Goal: Transaction & Acquisition: Purchase product/service

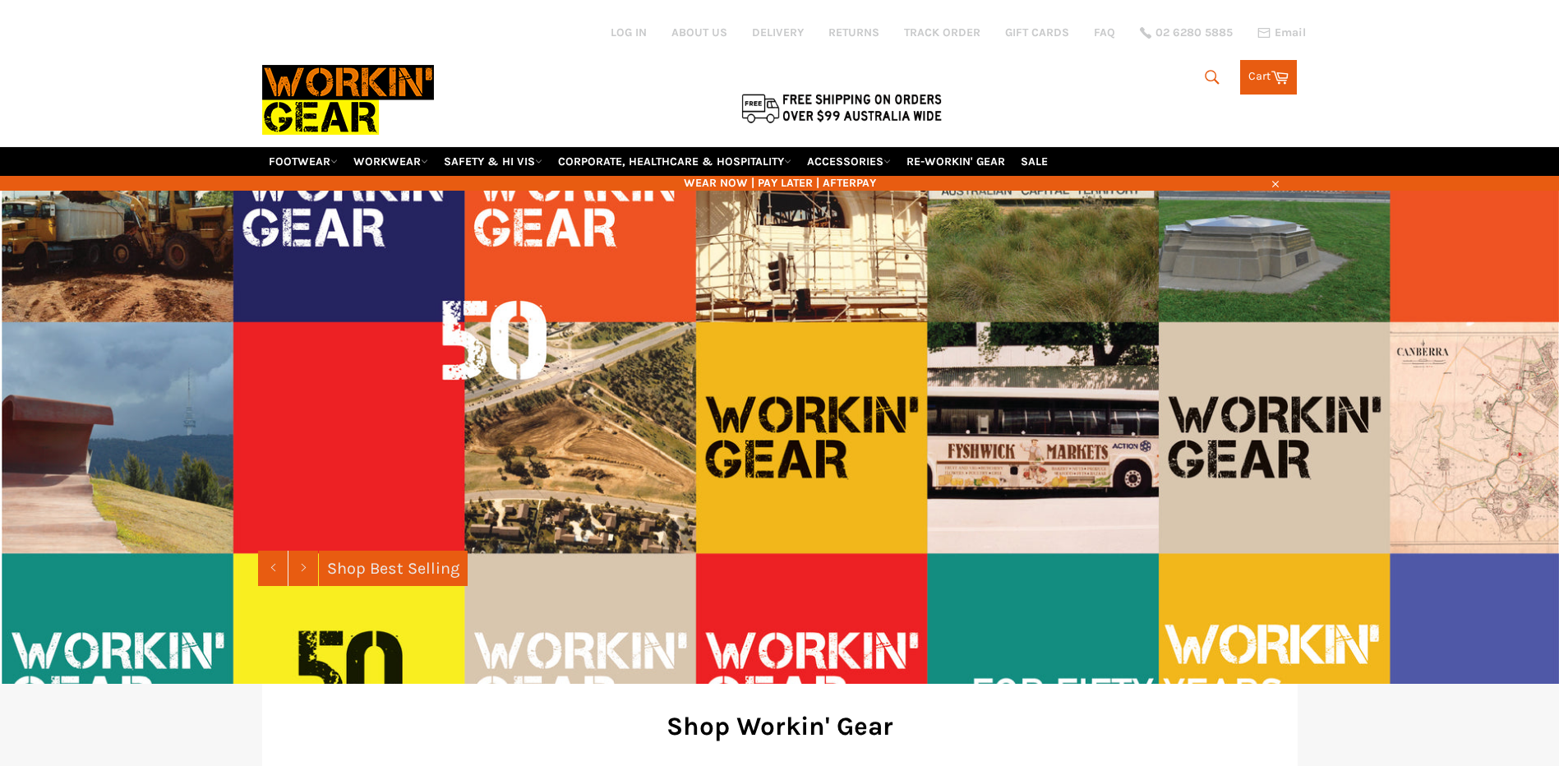
click at [1210, 78] on icon "submit" at bounding box center [1212, 77] width 18 height 18
click at [1210, 78] on button "Search" at bounding box center [1196, 77] width 37 height 35
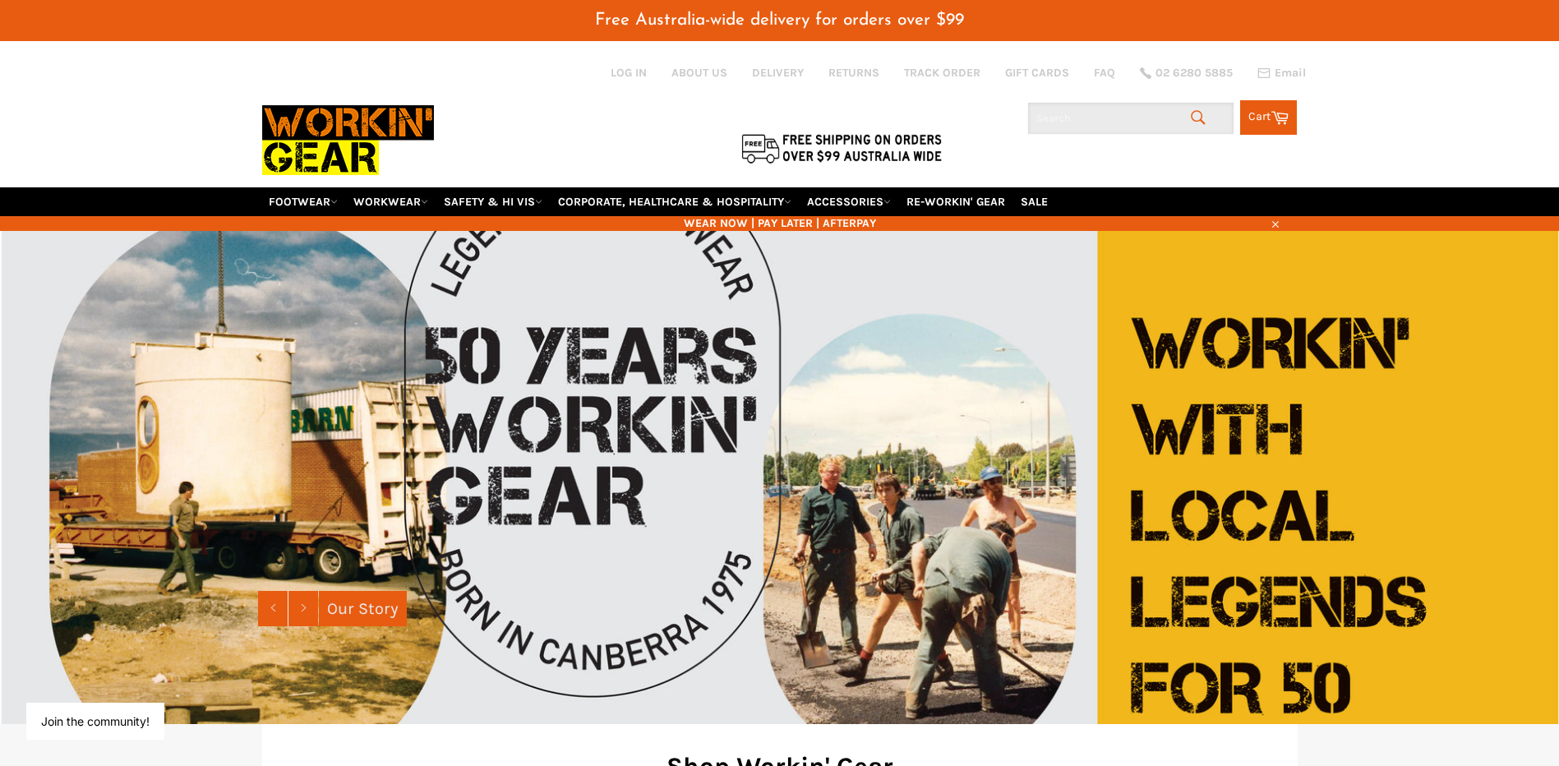
click at [1107, 122] on input "Search" at bounding box center [1130, 118] width 205 height 31
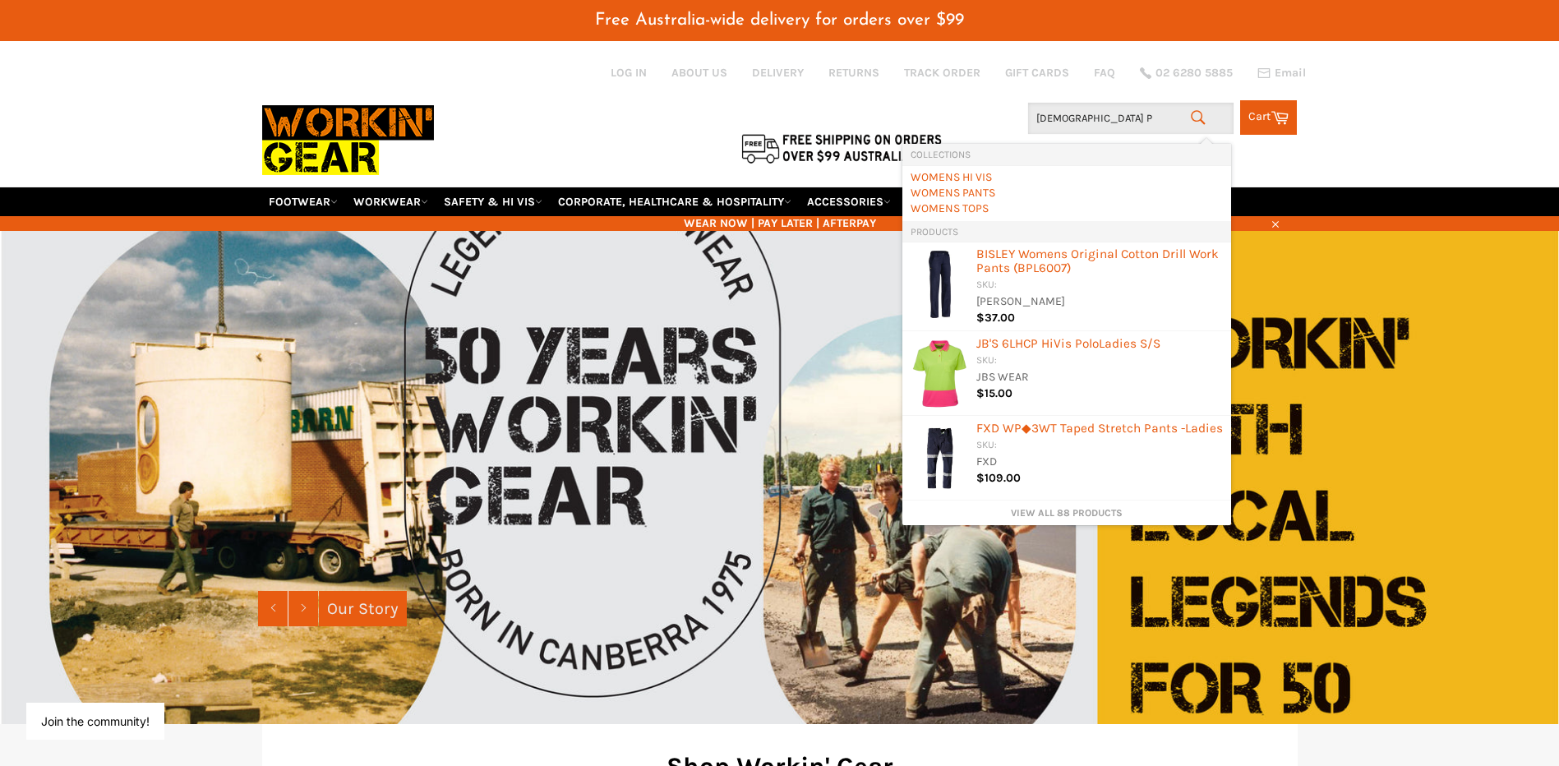
type input "Ladies Po"
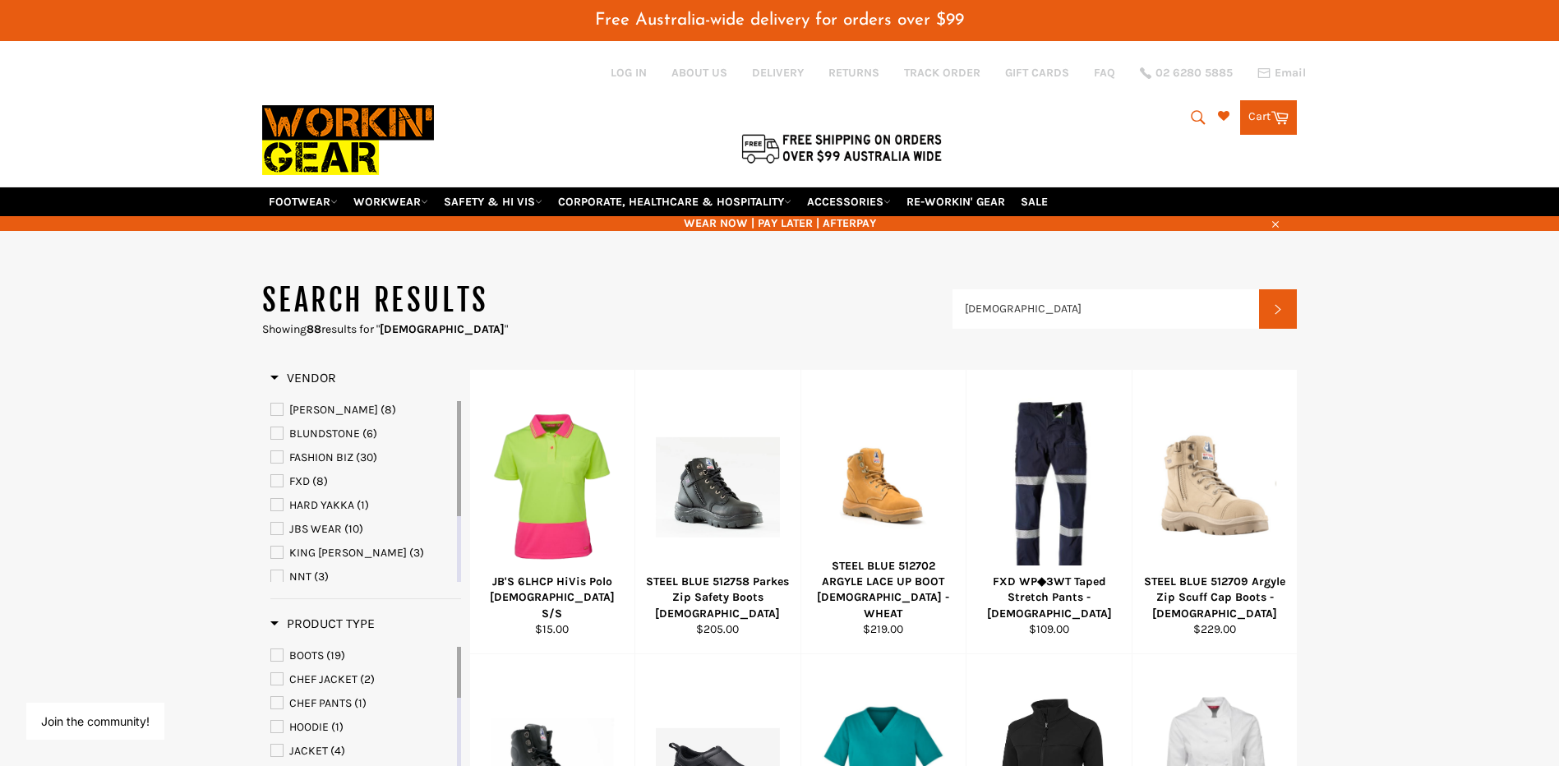
click at [1192, 118] on icon "submit" at bounding box center [1198, 117] width 18 height 18
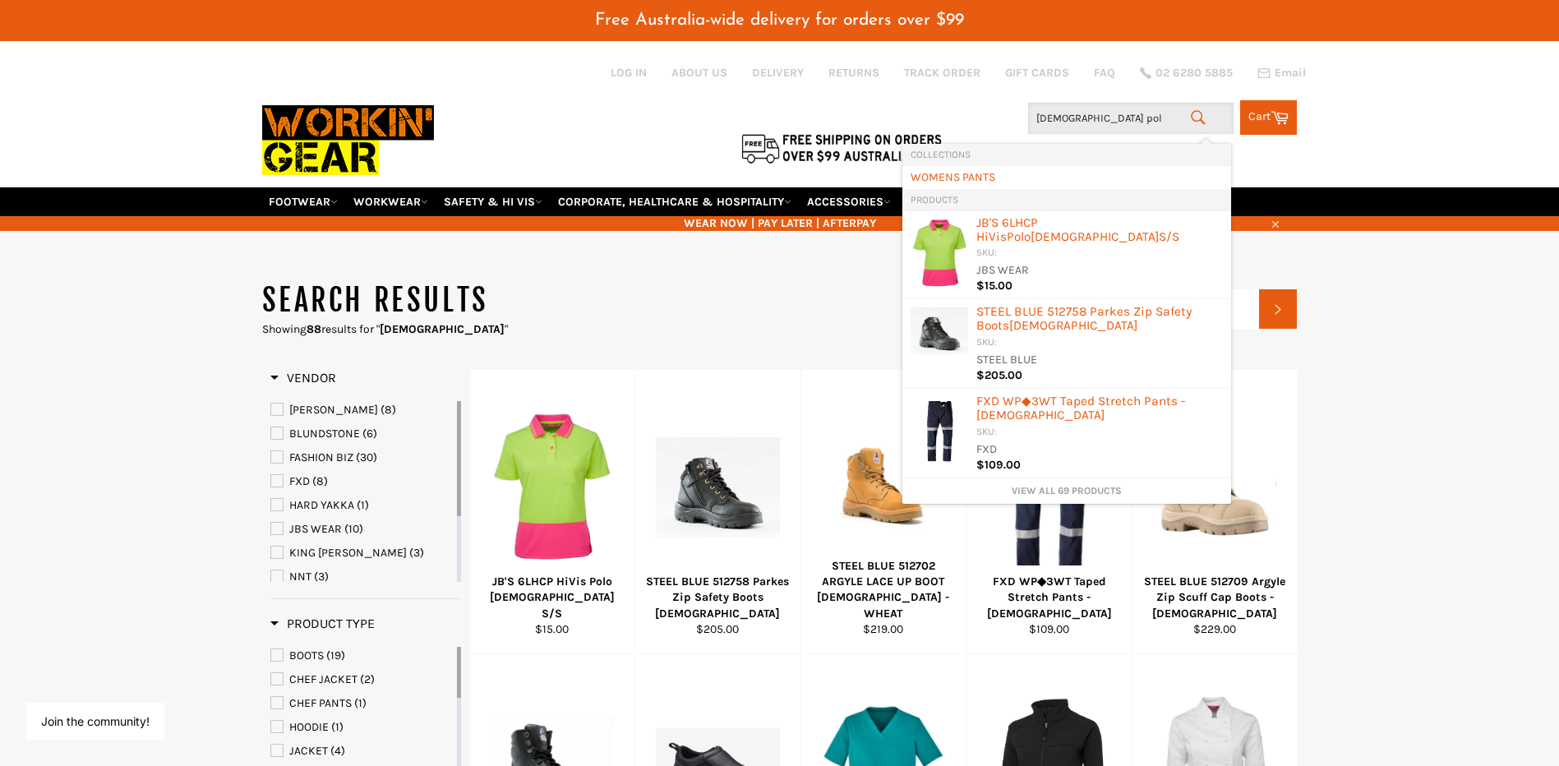
type input "[DEMOGRAPHIC_DATA] polo"
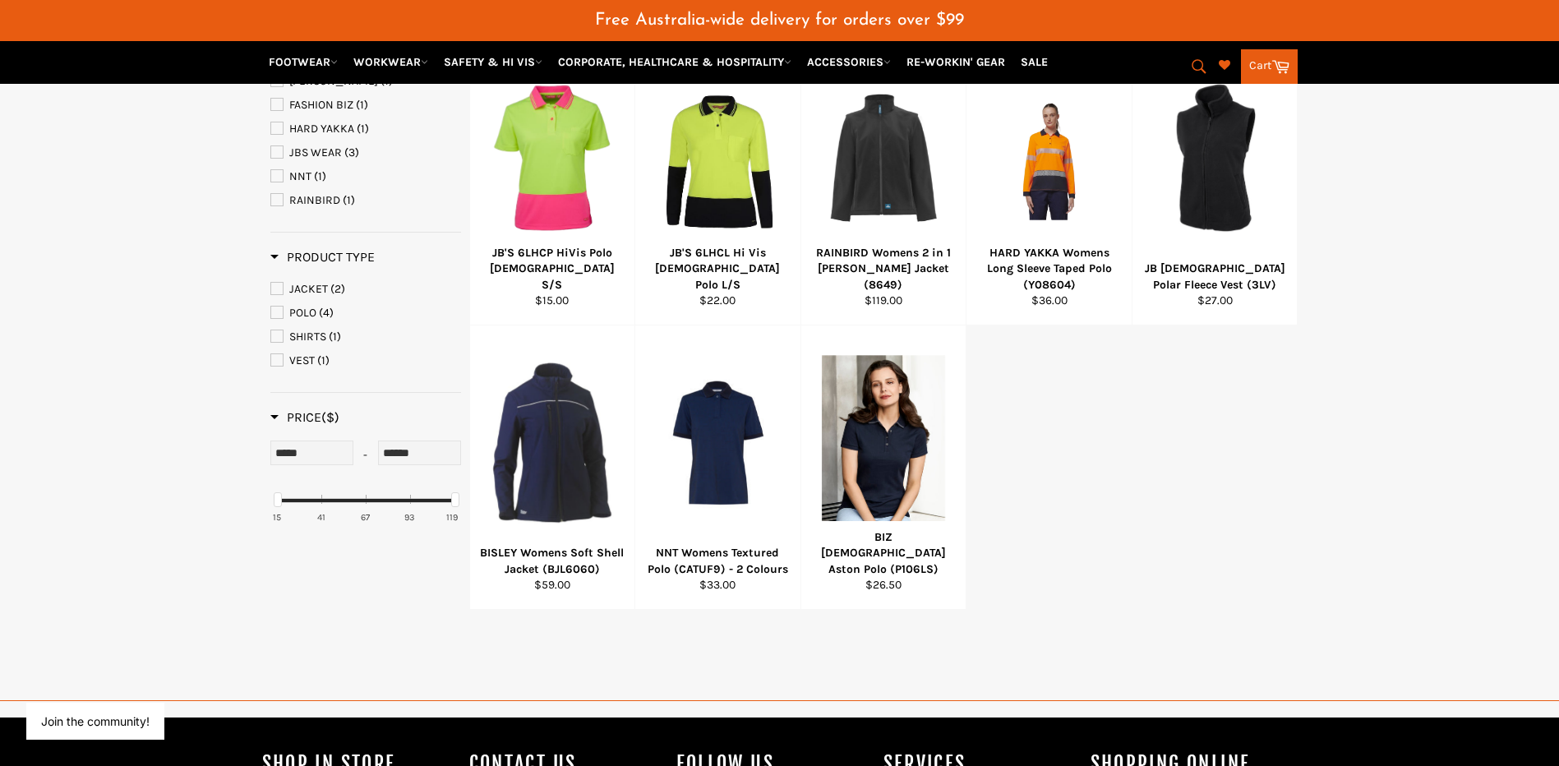
scroll to position [247, 0]
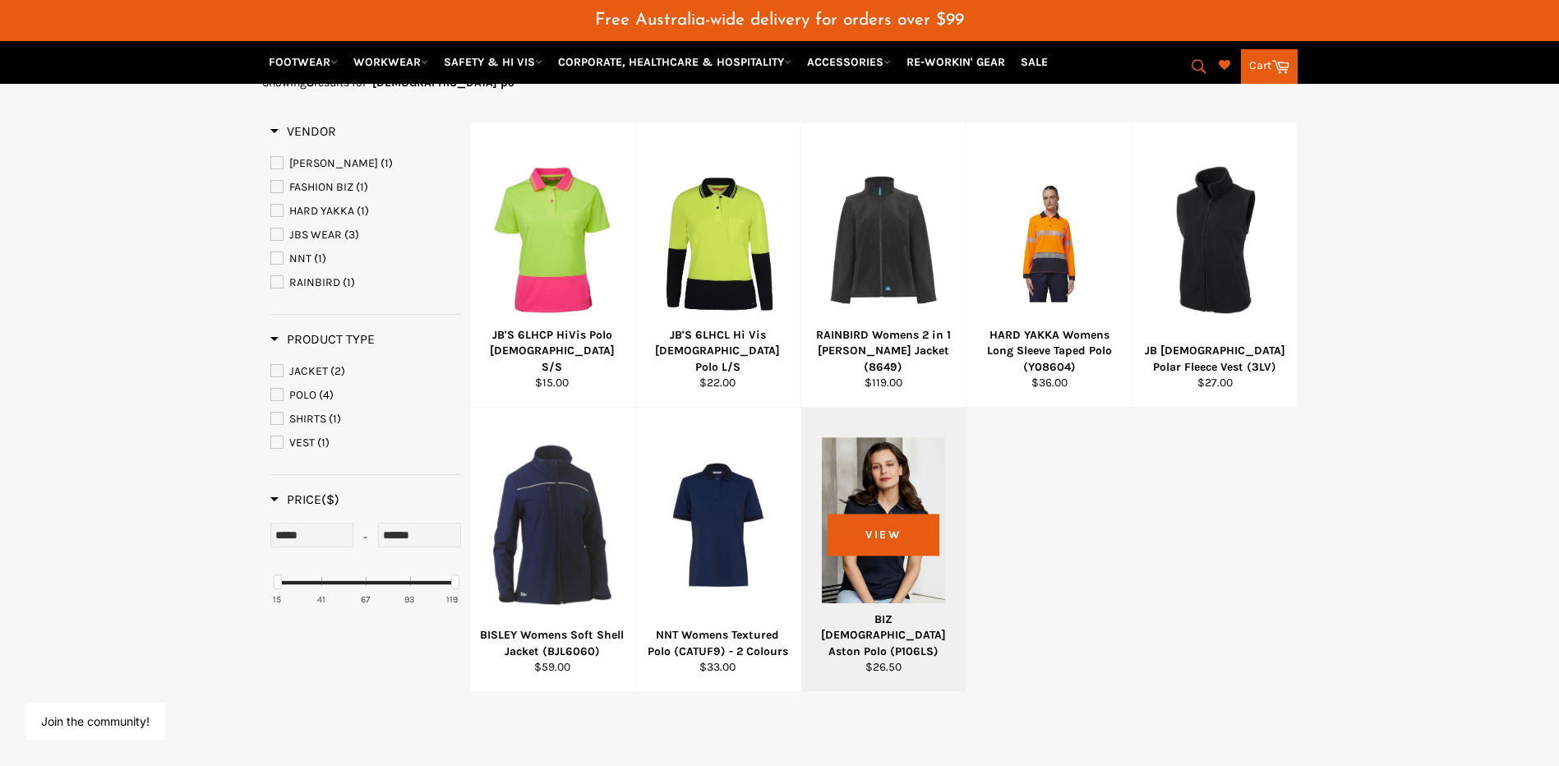
click at [889, 590] on div at bounding box center [884, 524] width 124 height 193
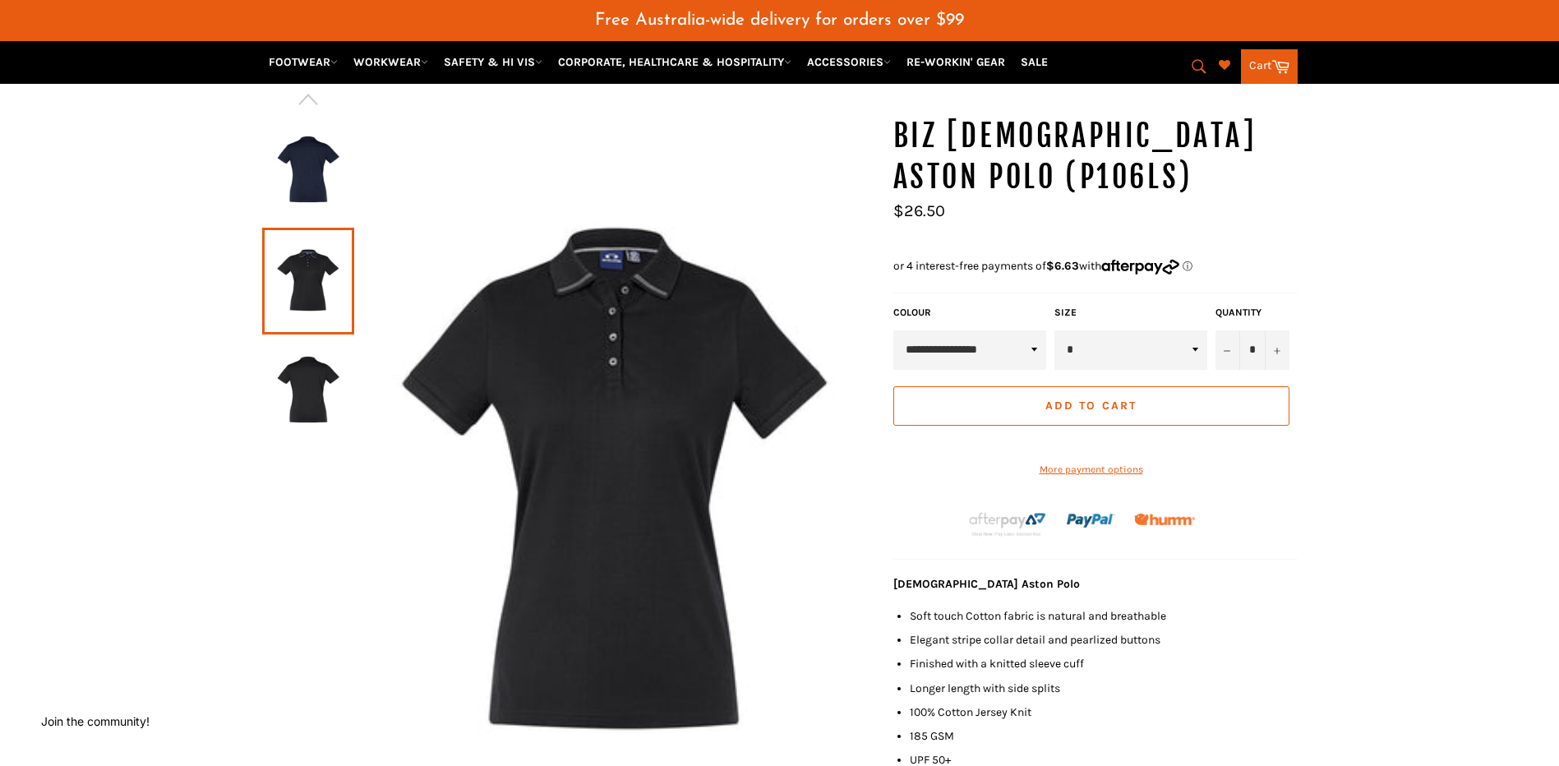
scroll to position [329, 0]
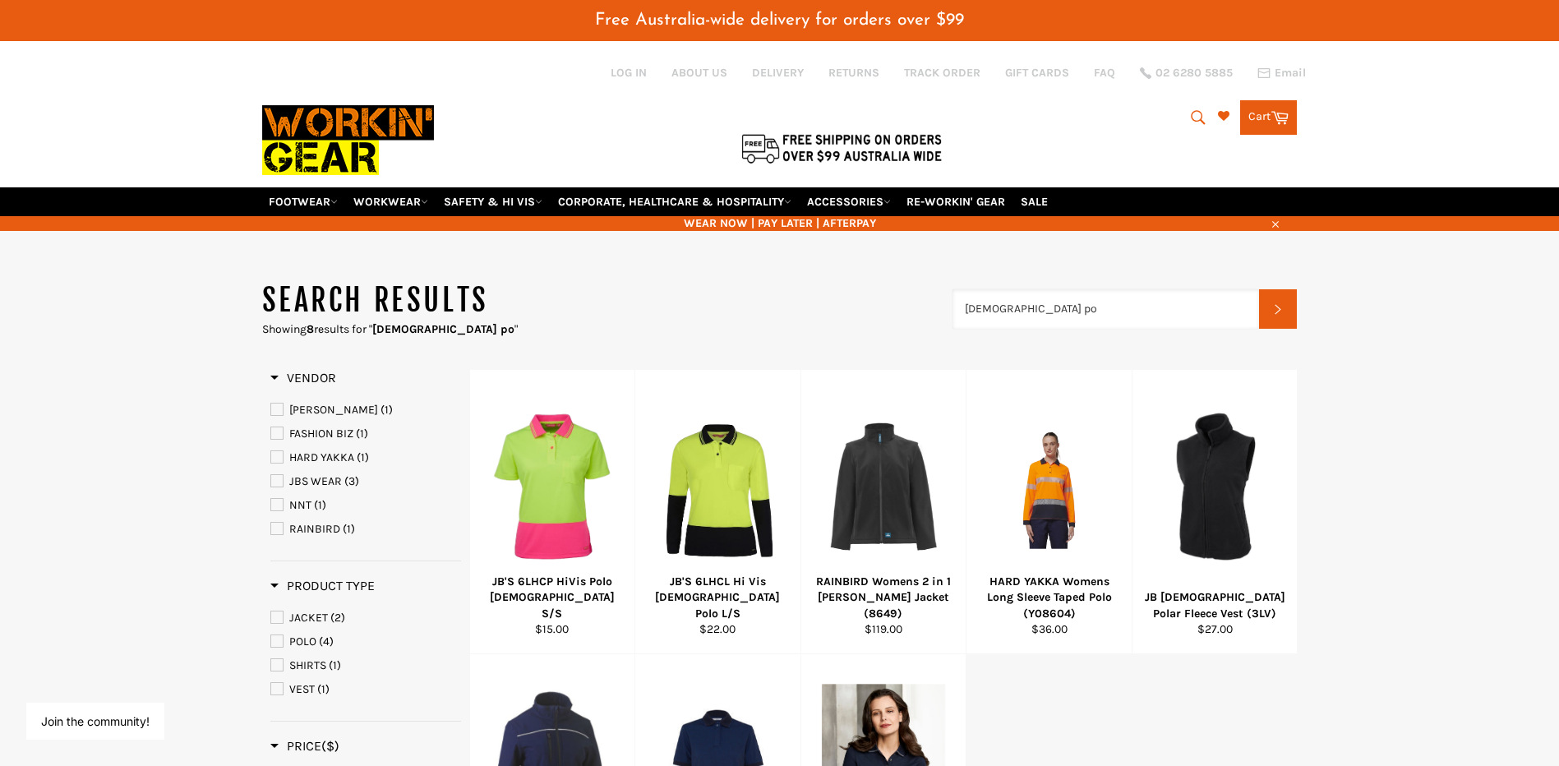
click at [1030, 310] on input "[DEMOGRAPHIC_DATA] po" at bounding box center [1105, 308] width 307 height 39
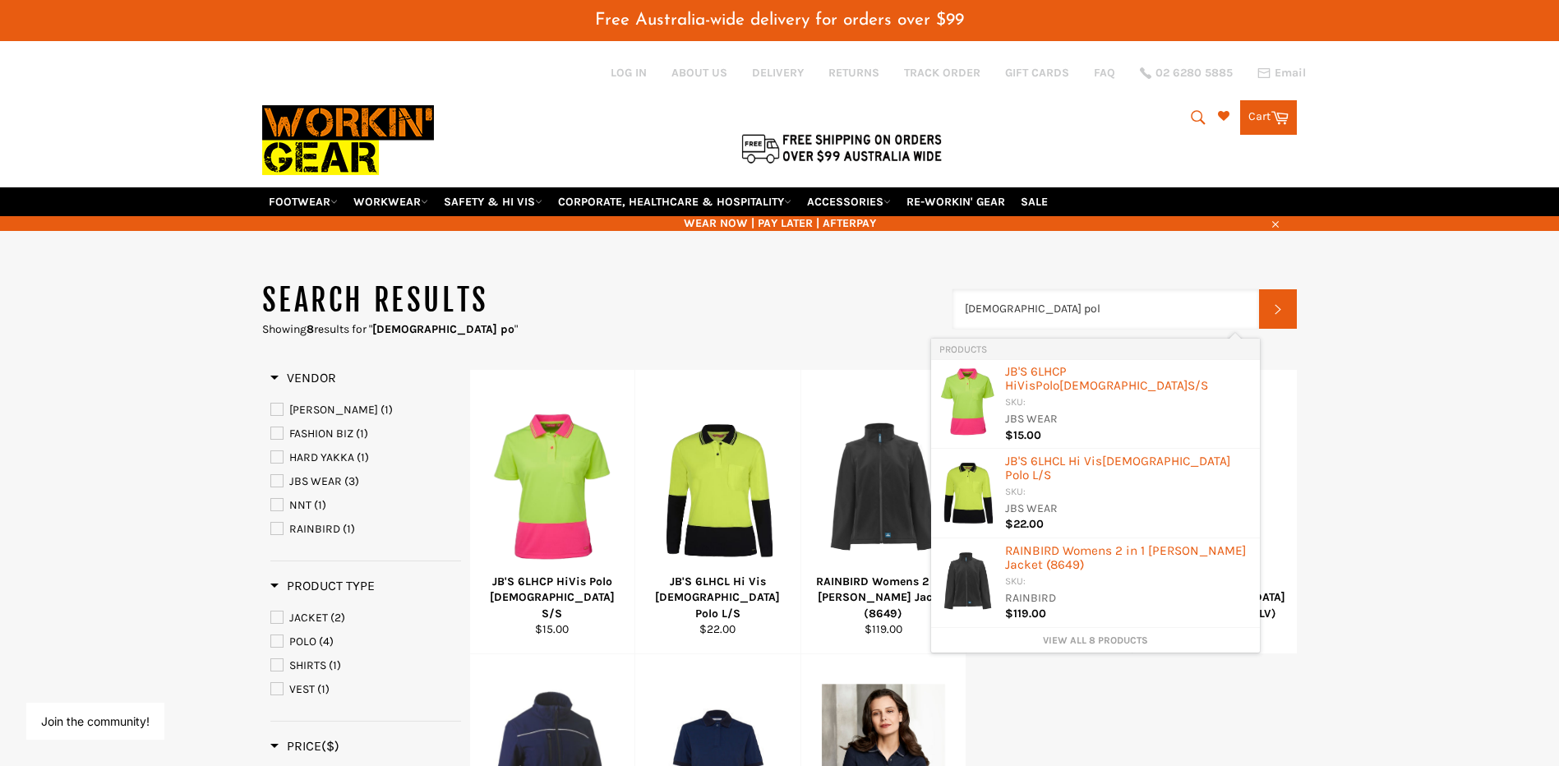
type input "[DEMOGRAPHIC_DATA] polo"
